Goal: Complete application form

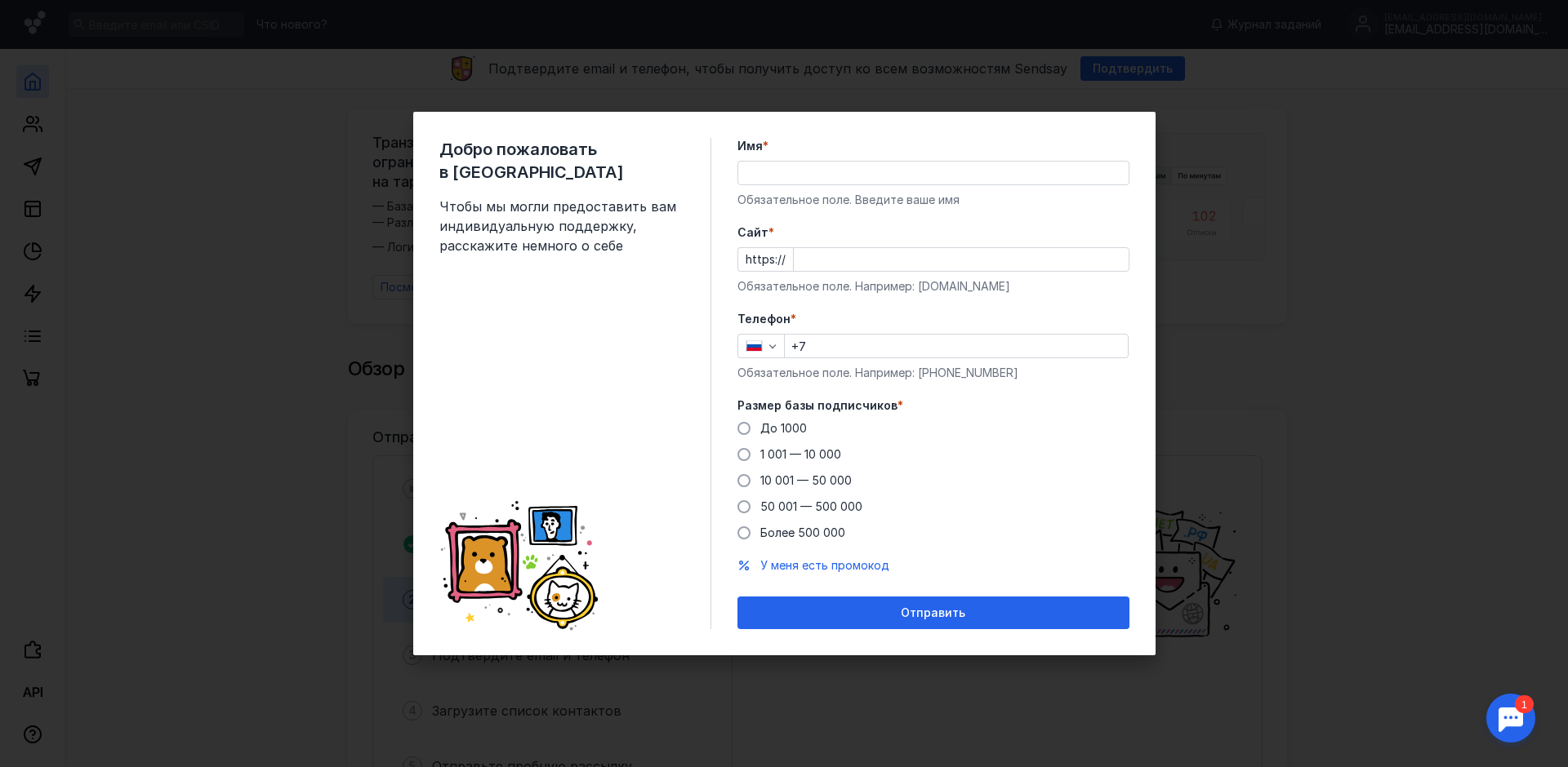
click at [894, 179] on input "Имя *" at bounding box center [933, 172] width 390 height 23
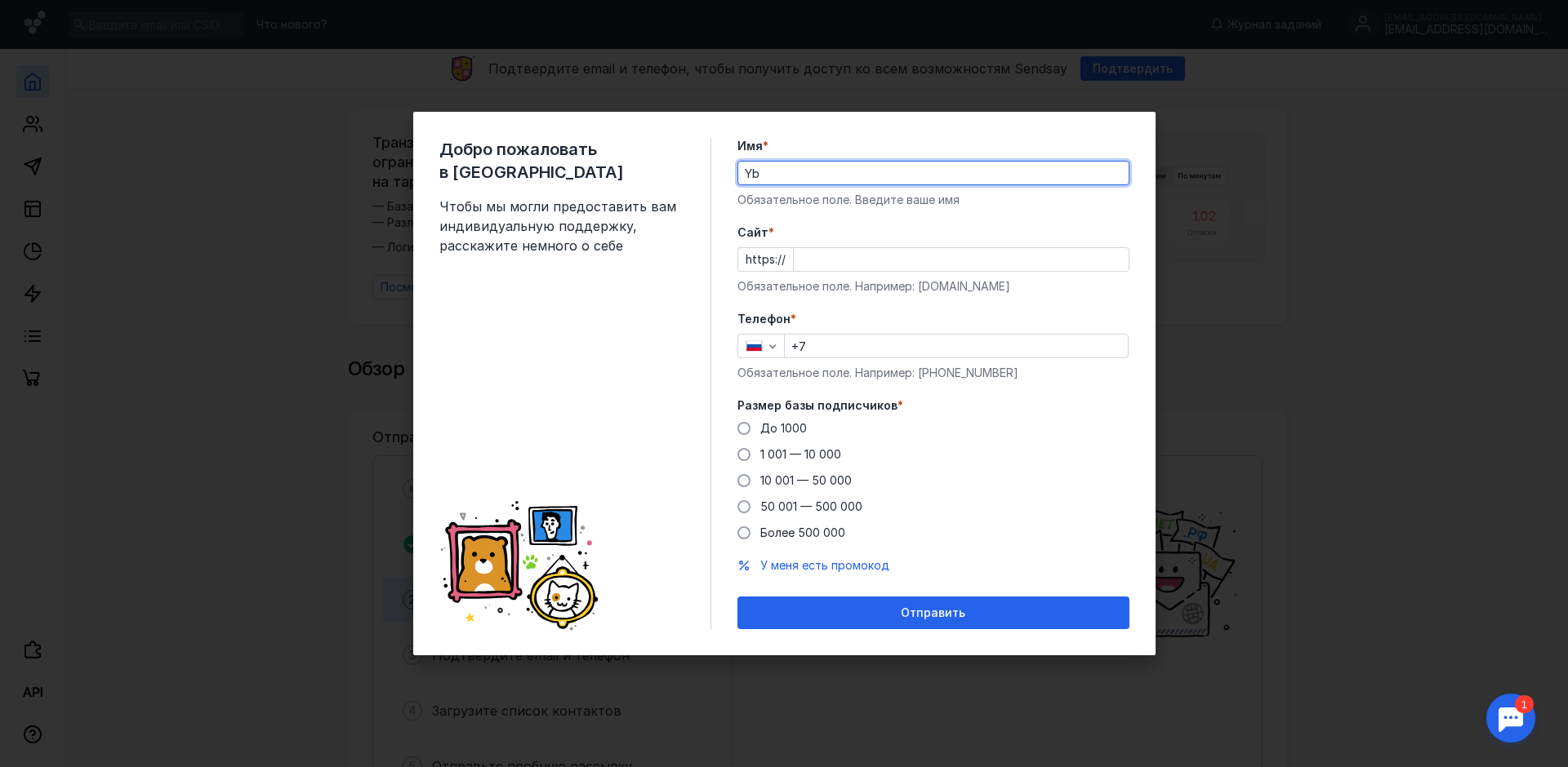
type input "Y"
type input "[PERSON_NAME]"
click at [822, 267] on input "Cайт *" at bounding box center [961, 259] width 335 height 23
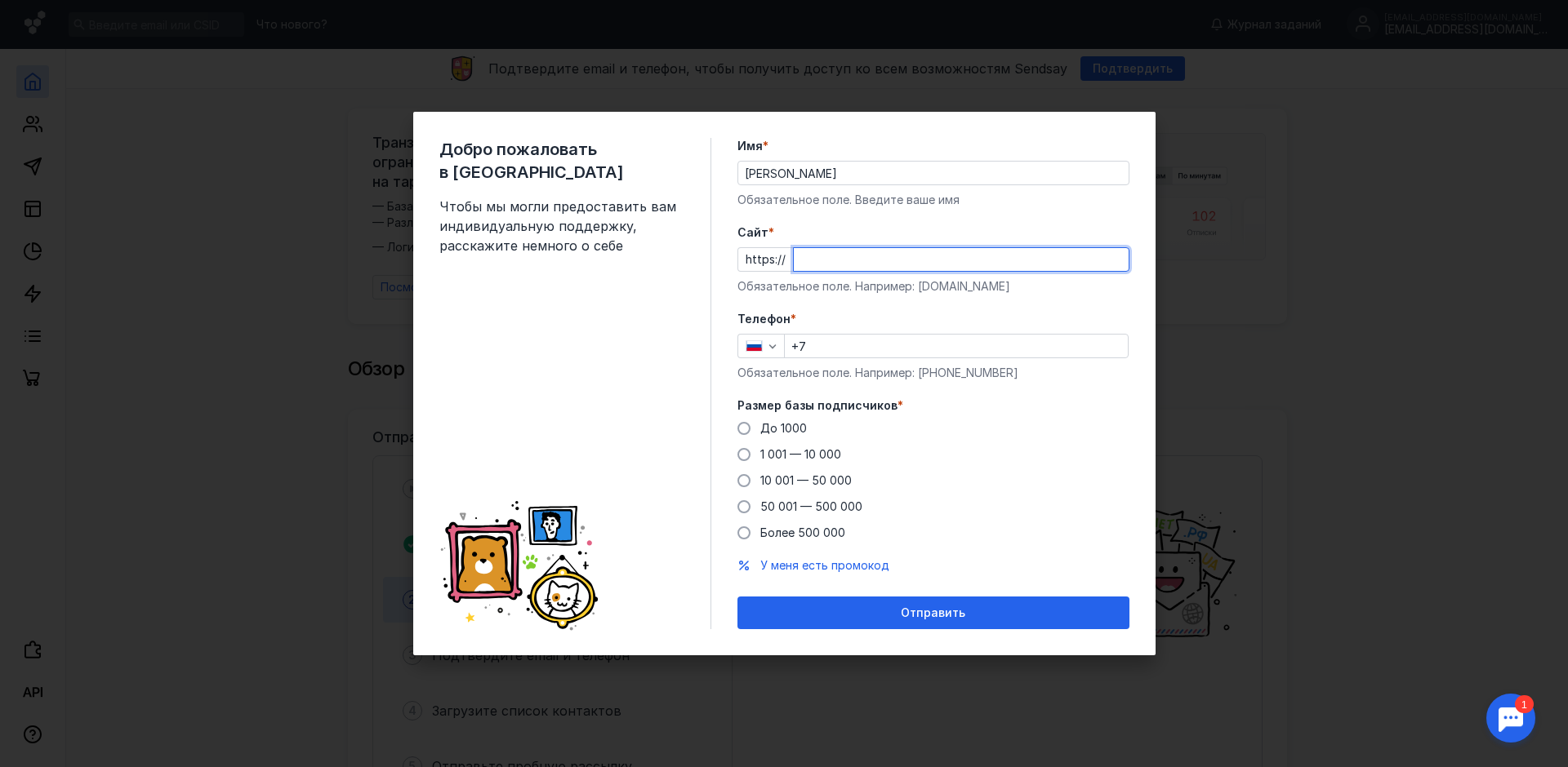
paste input "[DOMAIN_NAME][URL]"
type input "[DOMAIN_NAME][URL]"
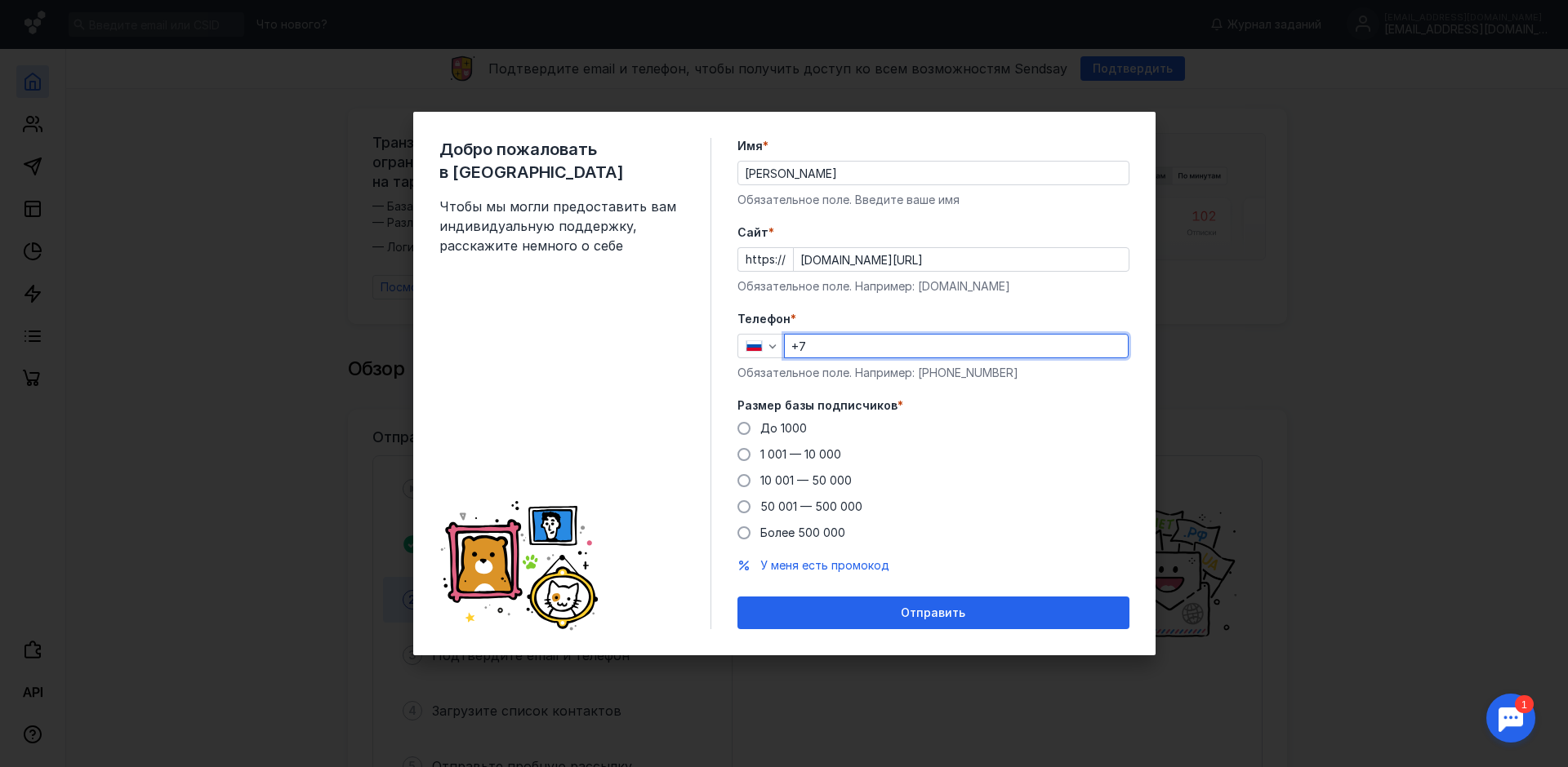
click at [872, 343] on input "+7" at bounding box center [956, 346] width 343 height 23
type input "[PHONE_NUMBER]"
click at [779, 433] on span "До 1000" at bounding box center [784, 428] width 47 height 14
click at [0, 0] on input "До 1000" at bounding box center [0, 0] width 0 height 0
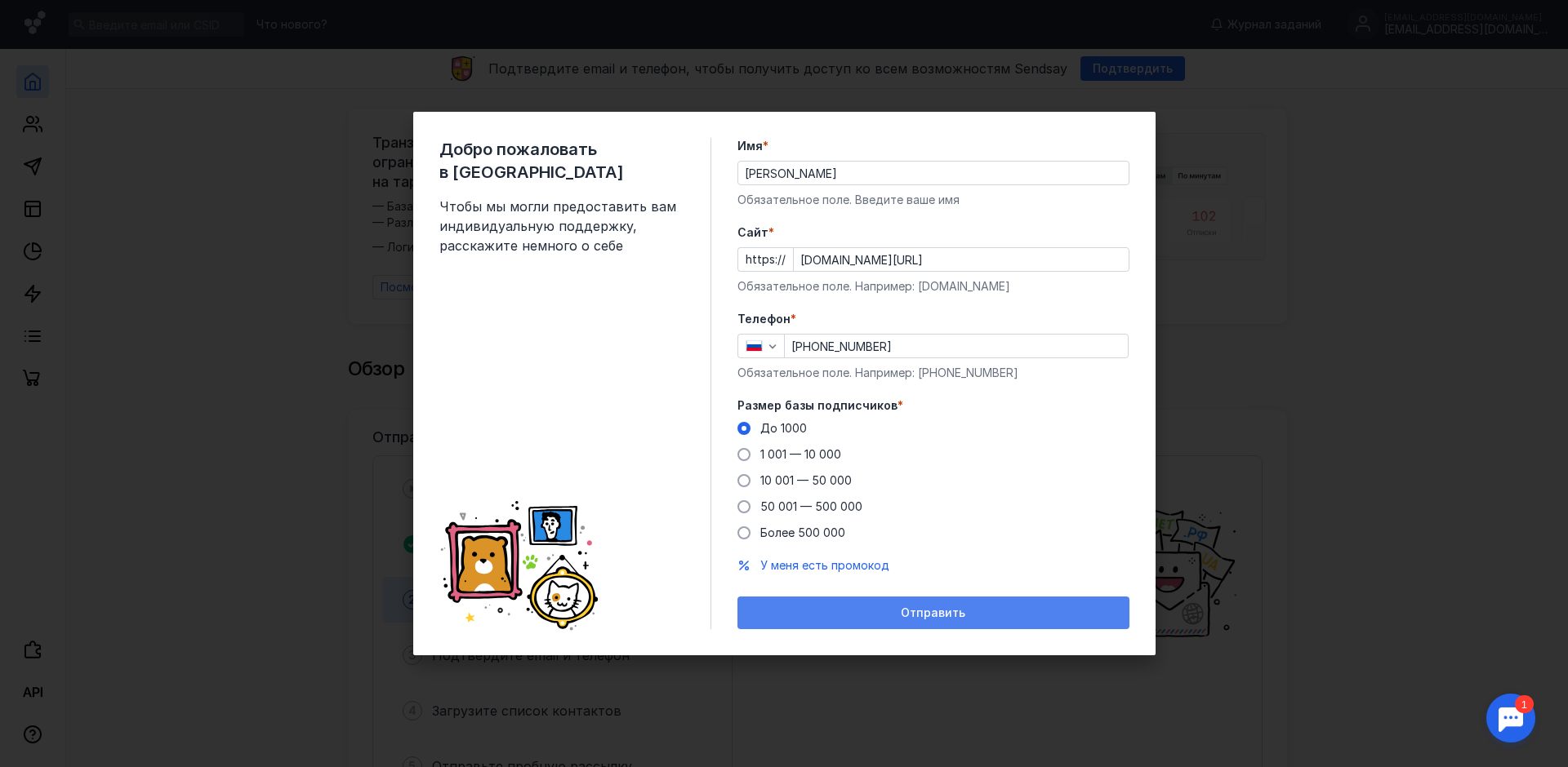
click at [923, 617] on span "Отправить" at bounding box center [933, 613] width 65 height 14
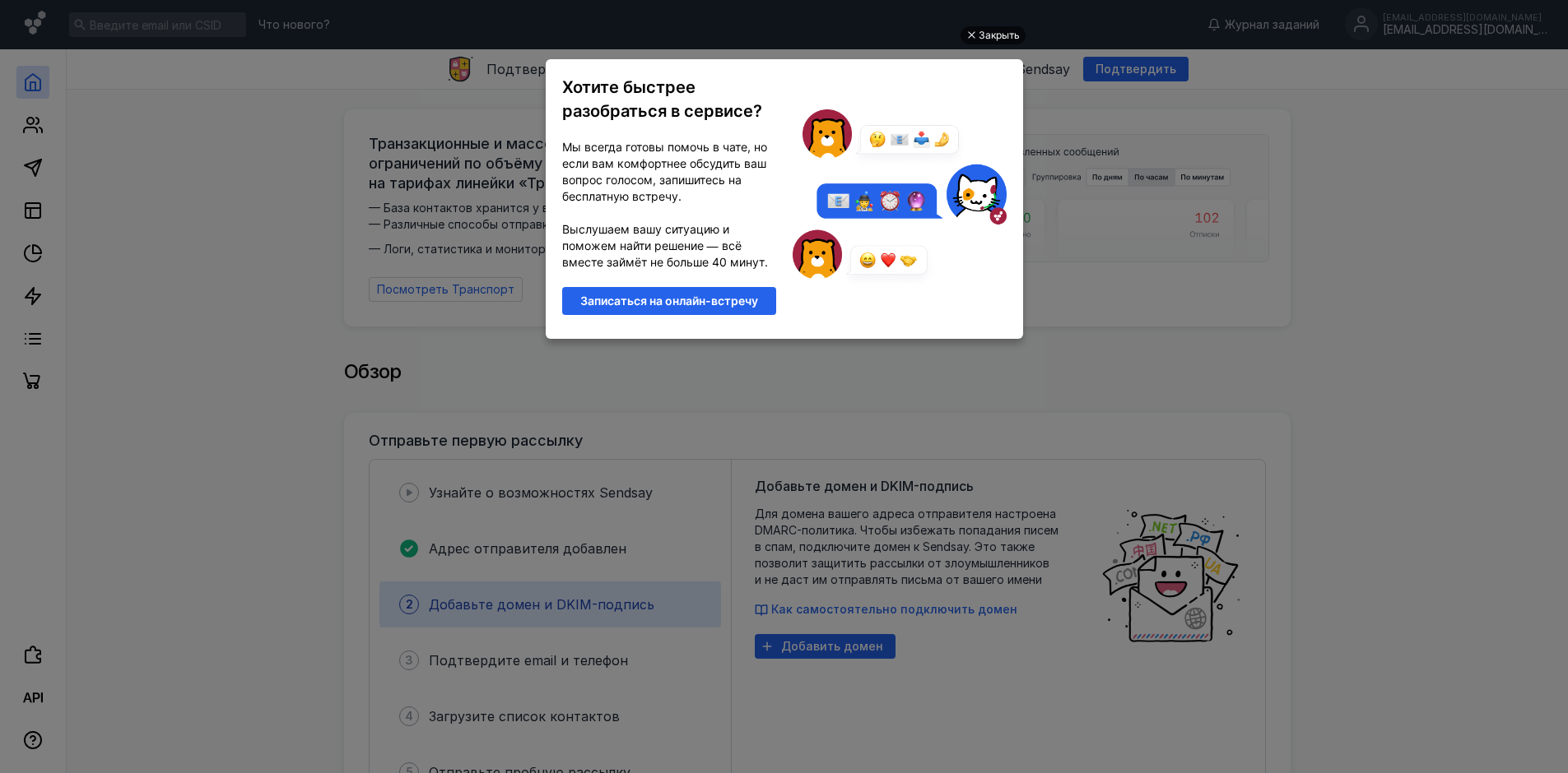
click at [993, 34] on div "Закрыть" at bounding box center [999, 35] width 41 height 18
